Goal: Transaction & Acquisition: Subscribe to service/newsletter

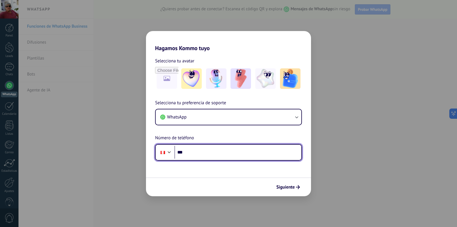
click at [229, 153] on input "***" at bounding box center [237, 152] width 127 height 13
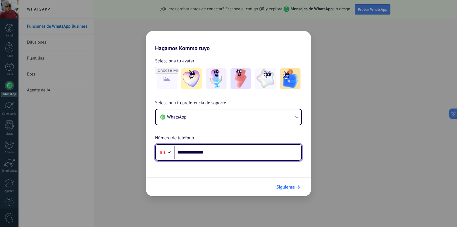
type input "**********"
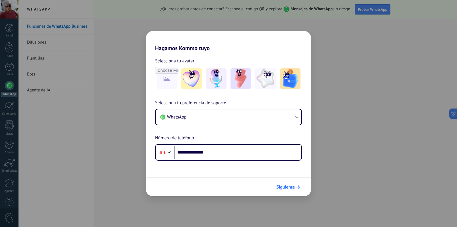
click at [287, 185] on span "Siguiente" at bounding box center [285, 187] width 18 height 4
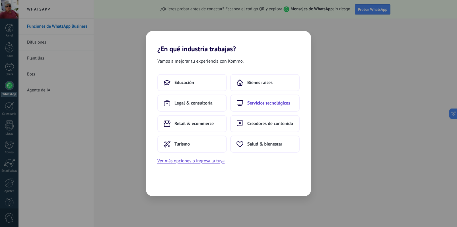
click at [284, 105] on span "Servicios tecnológicos" at bounding box center [268, 103] width 43 height 6
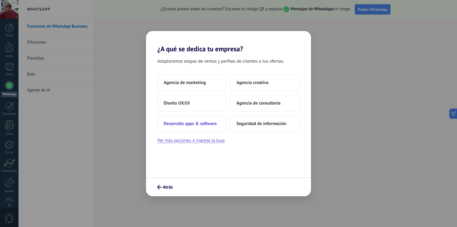
click at [211, 125] on span "Desarrollo apps & software" at bounding box center [190, 124] width 53 height 6
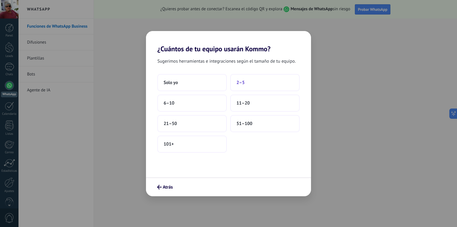
click at [256, 80] on button "2–5" at bounding box center [264, 82] width 69 height 17
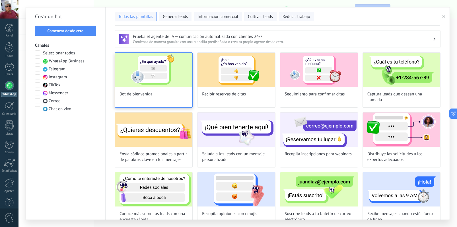
click at [160, 76] on img at bounding box center [153, 70] width 77 height 34
type input "**********"
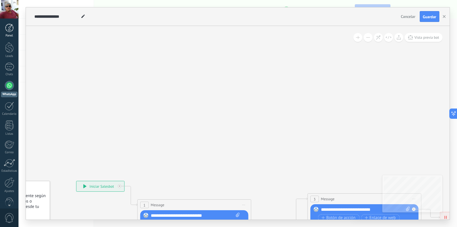
click at [11, 26] on div at bounding box center [9, 28] width 9 height 9
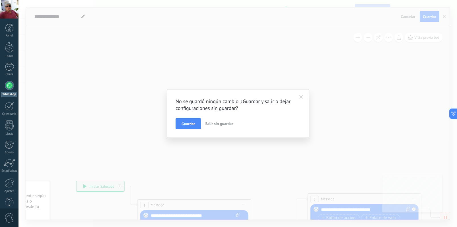
click at [215, 123] on span "Salir sin guardar" at bounding box center [219, 123] width 28 height 5
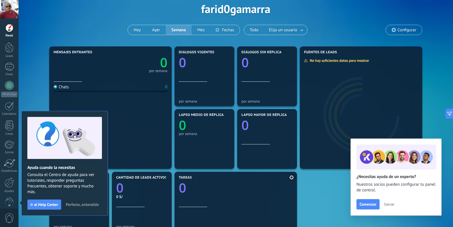
scroll to position [141, 0]
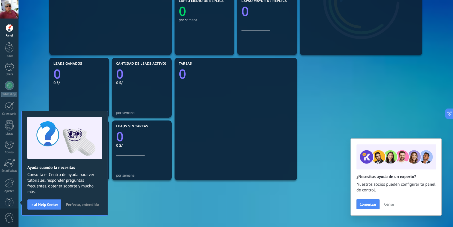
click at [391, 203] on span "Cerrar" at bounding box center [389, 204] width 10 height 4
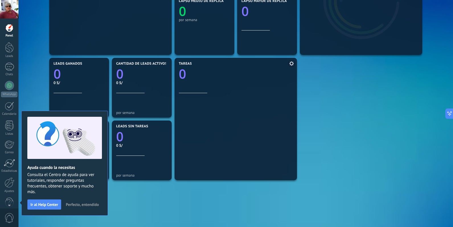
scroll to position [0, 0]
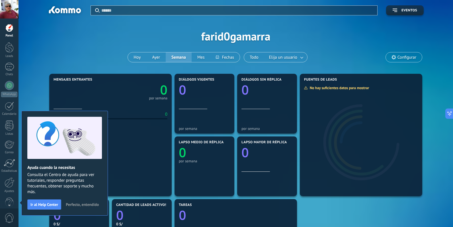
click at [70, 203] on span "Perfecto, entendido" at bounding box center [82, 204] width 33 height 4
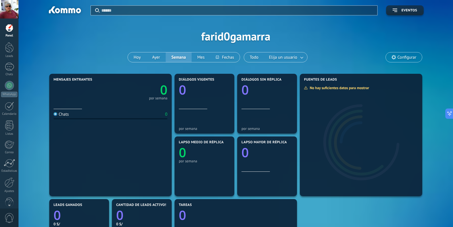
scroll to position [10, 0]
click at [7, 174] on div at bounding box center [10, 172] width 10 height 10
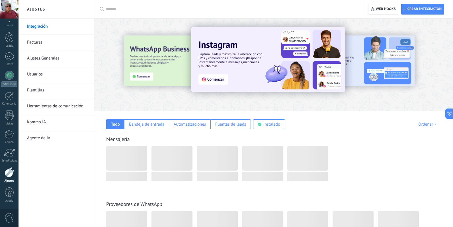
scroll to position [10, 0]
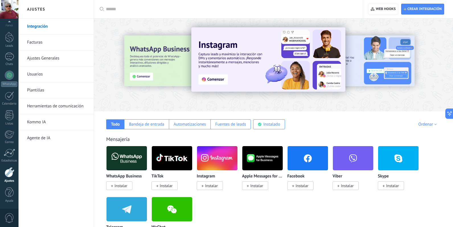
click at [50, 48] on link "Facturas" at bounding box center [57, 42] width 61 height 16
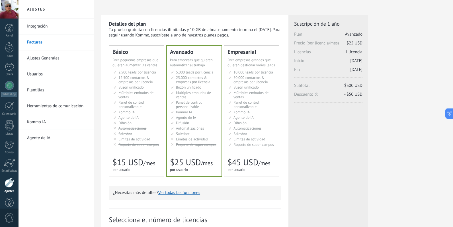
scroll to position [5, 0]
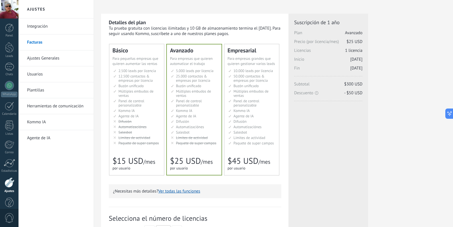
click at [194, 102] on span "Panel de control personalizable" at bounding box center [189, 102] width 26 height 9
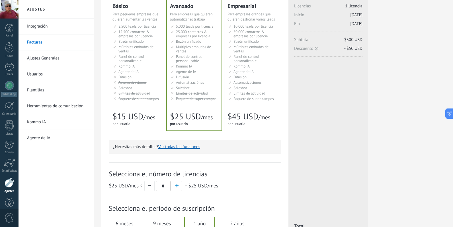
scroll to position [123, 0]
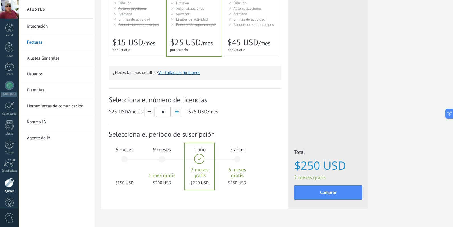
click at [176, 113] on span "button" at bounding box center [176, 111] width 3 height 3
click at [176, 116] on button "button" at bounding box center [177, 112] width 10 height 10
click at [154, 114] on button "button" at bounding box center [149, 112] width 10 height 10
type input "*"
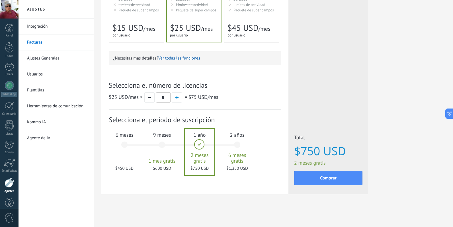
scroll to position [141, 0]
